Goal: Information Seeking & Learning: Find specific fact

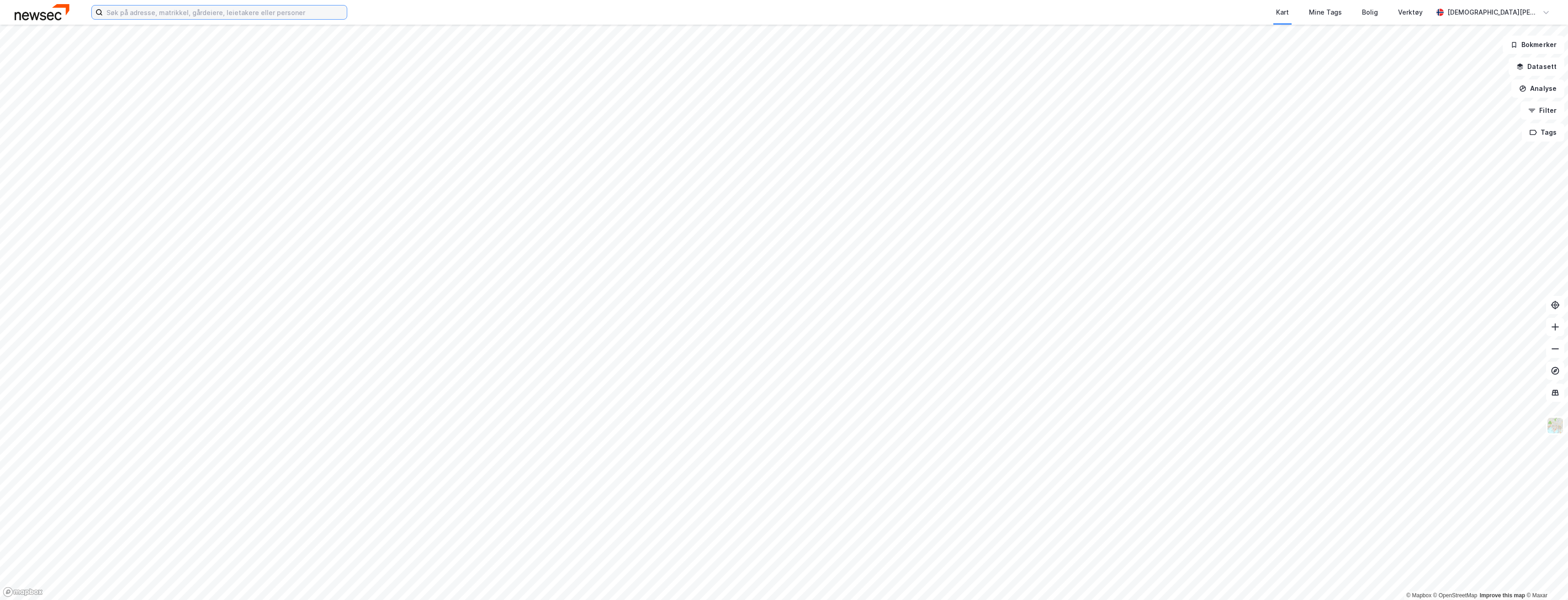
click at [147, 12] on input at bounding box center [225, 12] width 244 height 14
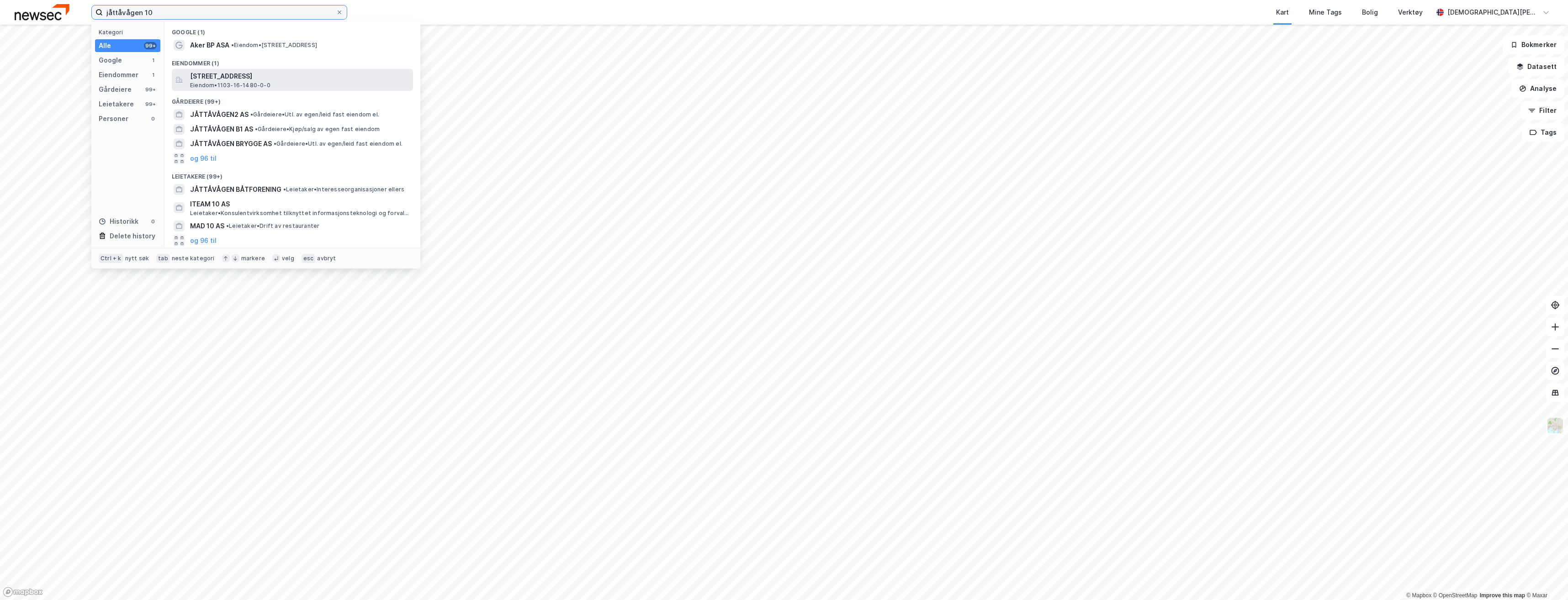
type input "jåttåvågen 10"
click at [285, 80] on span "[STREET_ADDRESS]" at bounding box center [299, 76] width 219 height 11
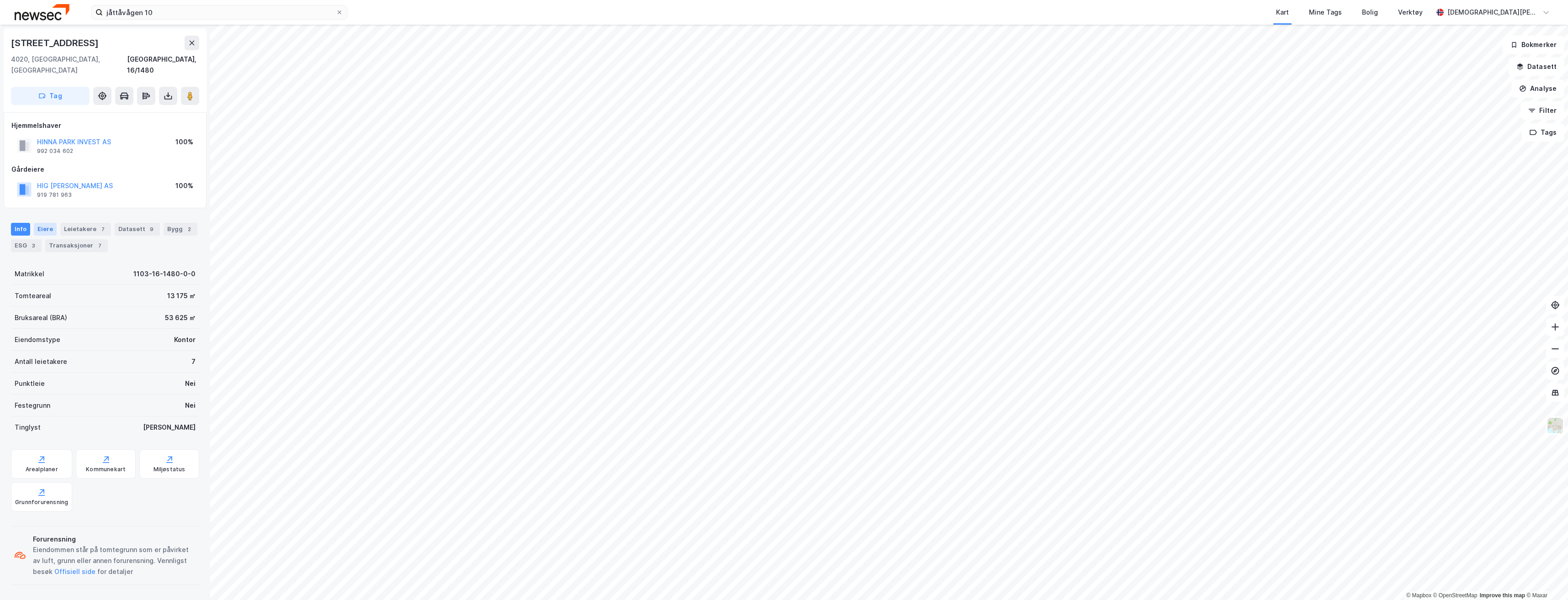
click at [45, 223] on div "Eiere" at bounding box center [46, 229] width 23 height 13
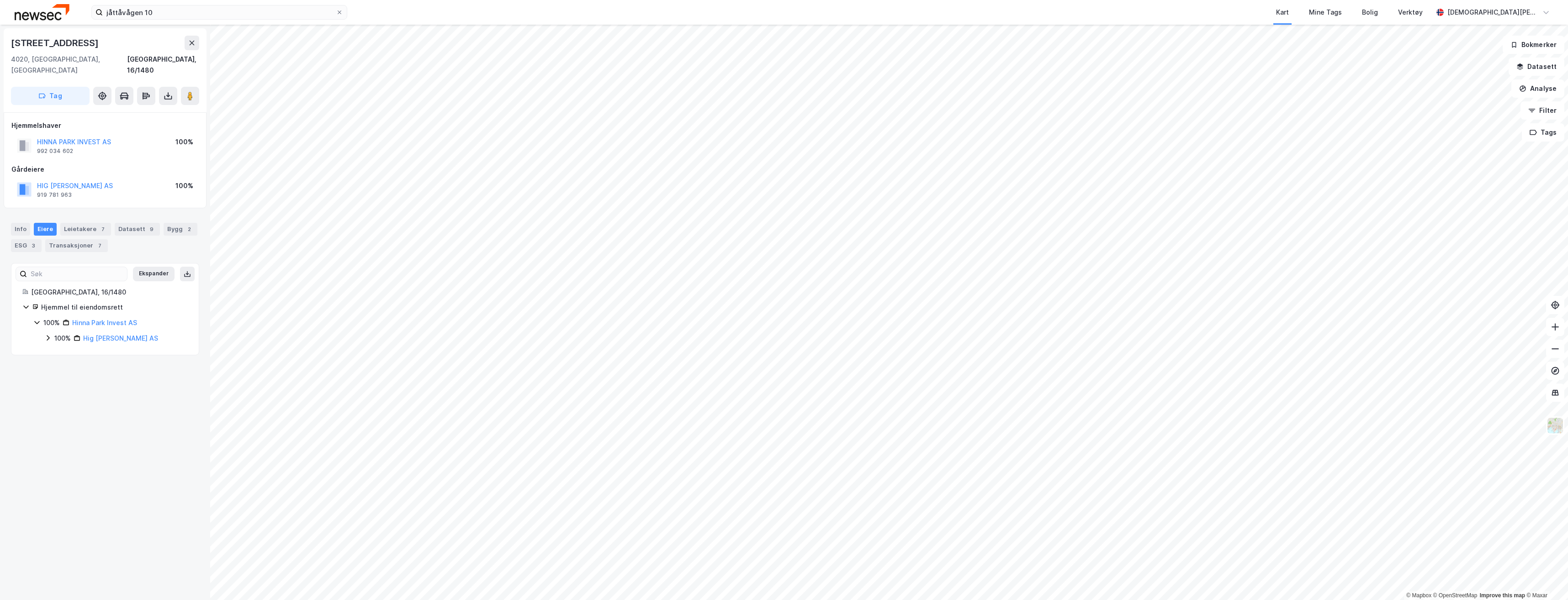
click at [138, 435] on div "[STREET_ADDRESS], 16/1480 Tag Hjemmelshaver [GEOGRAPHIC_DATA] INVEST AS 992 034…" at bounding box center [105, 313] width 210 height 576
